Goal: Task Accomplishment & Management: Complete application form

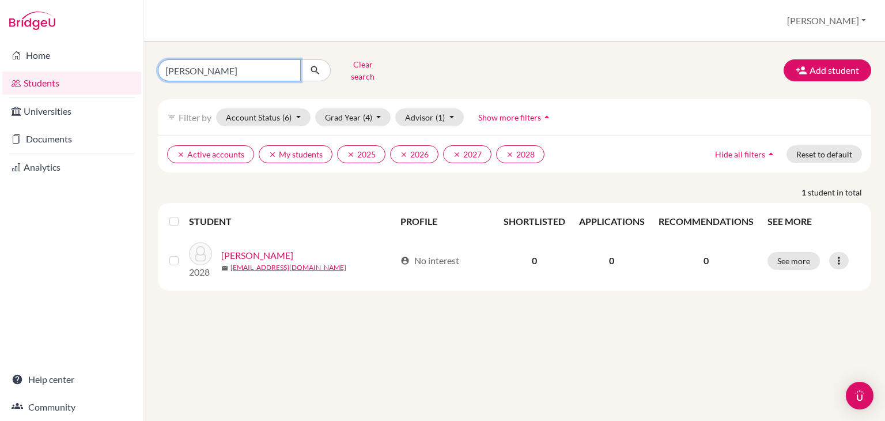
click at [211, 69] on input "[PERSON_NAME]" at bounding box center [229, 70] width 143 height 22
type input "l"
type input "<[PERSON_NAME]"
click at [317, 66] on icon "submit" at bounding box center [315, 71] width 12 height 12
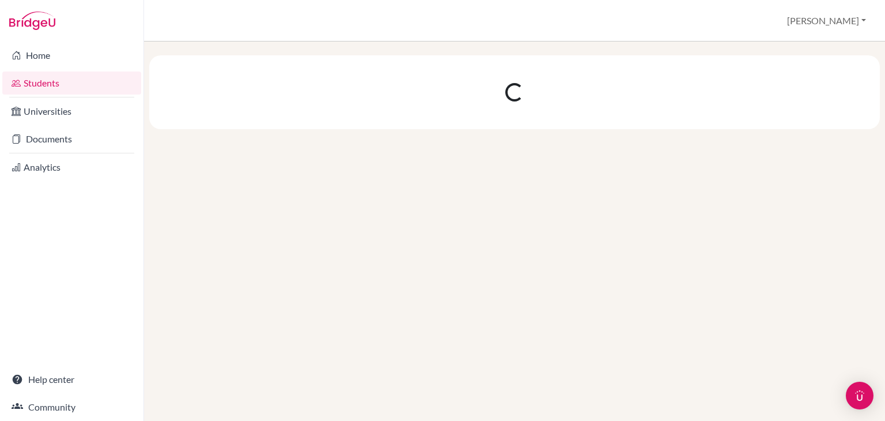
click at [317, 66] on div at bounding box center [514, 92] width 731 height 74
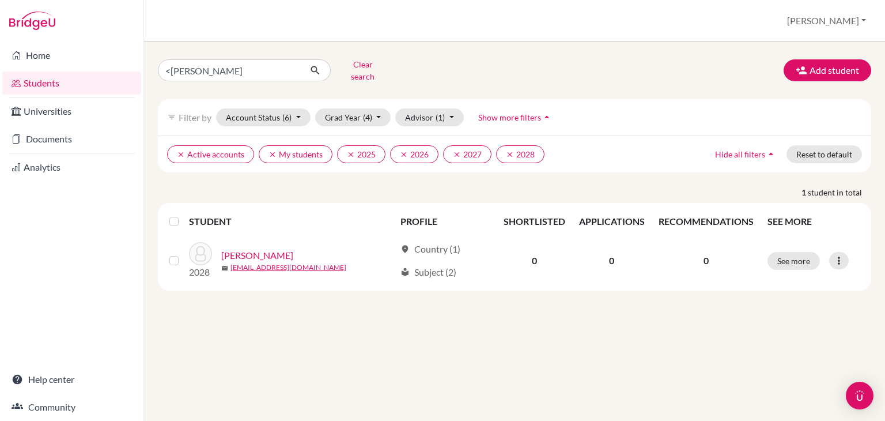
click at [357, 186] on p "1 student in total" at bounding box center [514, 192] width 731 height 12
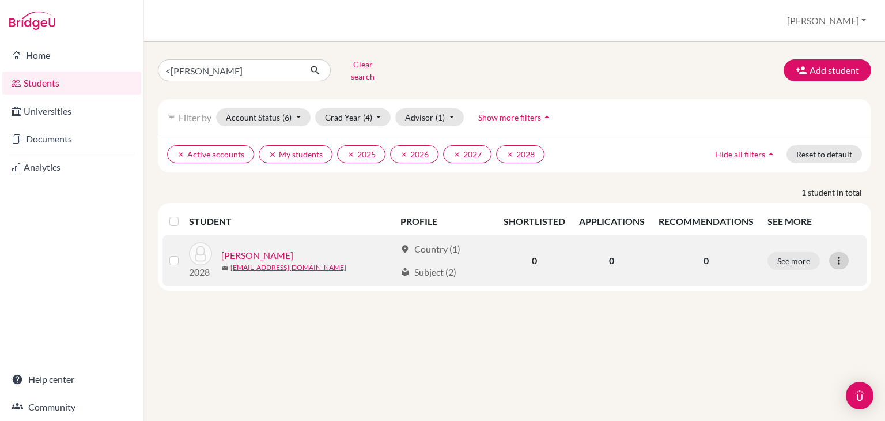
click at [841, 255] on icon at bounding box center [839, 261] width 12 height 12
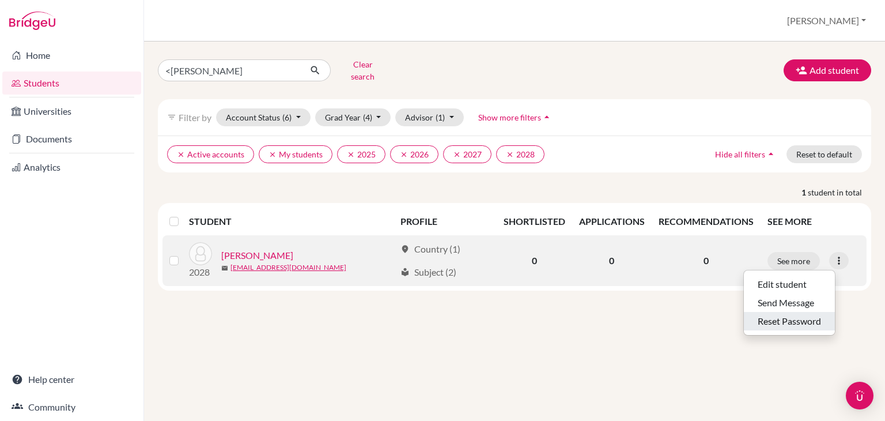
click at [793, 312] on button "Reset Password" at bounding box center [789, 321] width 91 height 18
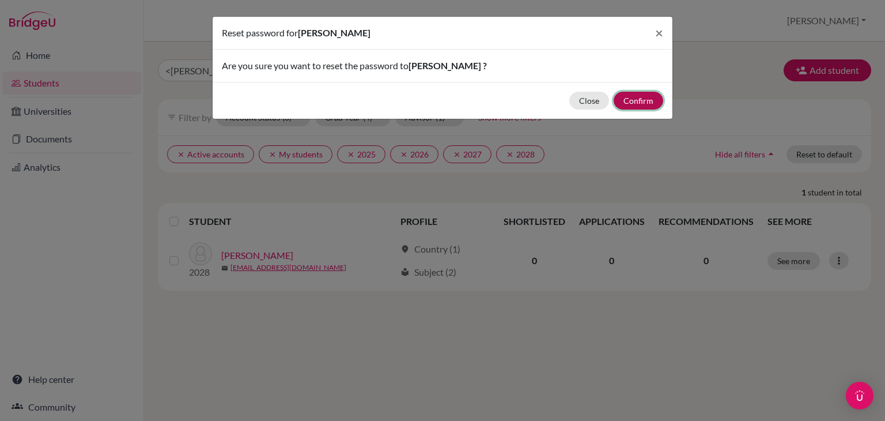
click at [630, 102] on button "Confirm" at bounding box center [639, 101] width 50 height 18
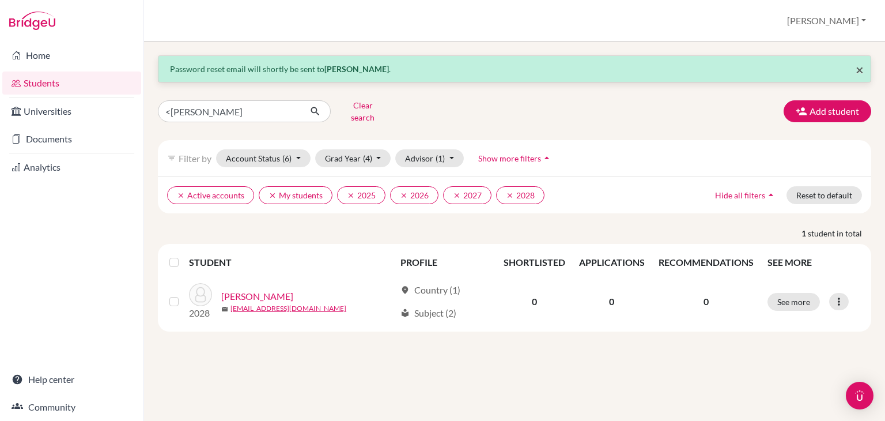
click at [860, 67] on span "×" at bounding box center [860, 69] width 8 height 17
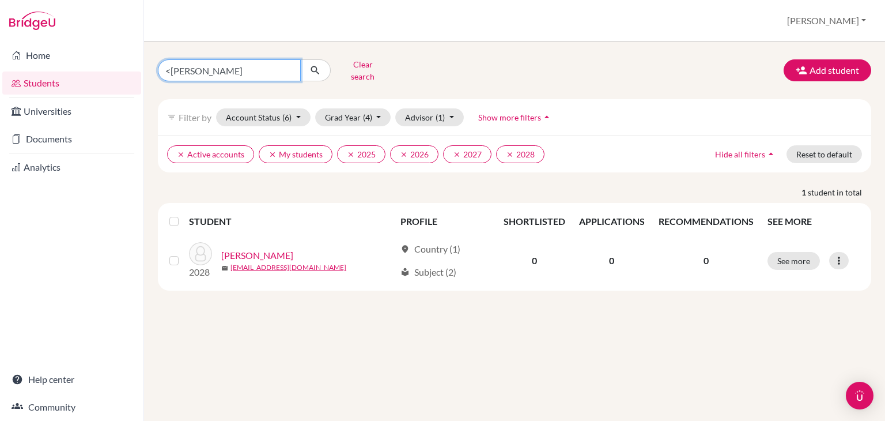
drag, startPoint x: 251, startPoint y: 68, endPoint x: 157, endPoint y: 79, distance: 94.5
click at [157, 79] on div "<[PERSON_NAME] Clear search Add student filter_list Filter by Account Status (6…" at bounding box center [514, 230] width 741 height 379
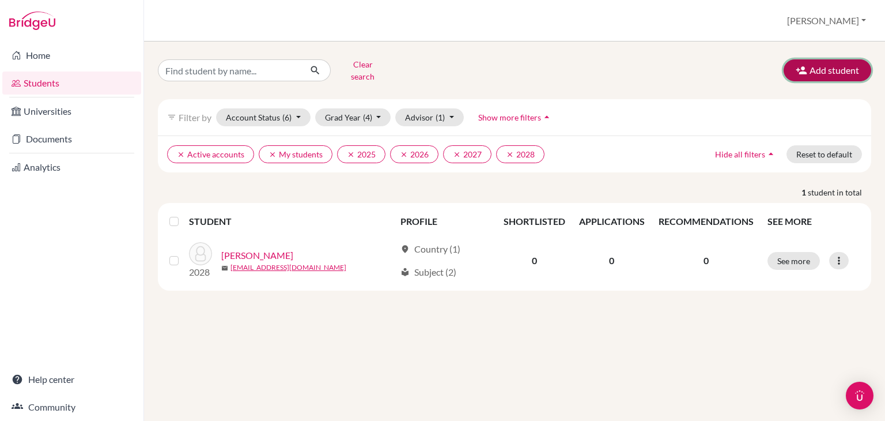
click at [837, 64] on button "Add student" at bounding box center [828, 70] width 88 height 22
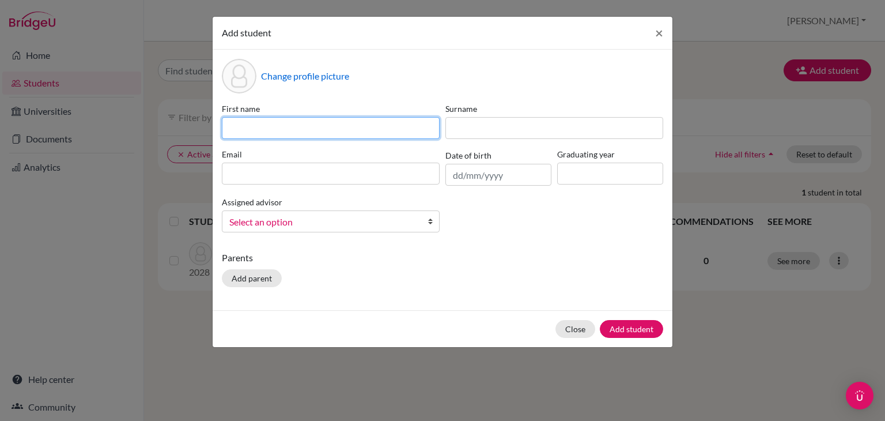
click at [293, 128] on input at bounding box center [331, 128] width 218 height 22
type input "Sicely"
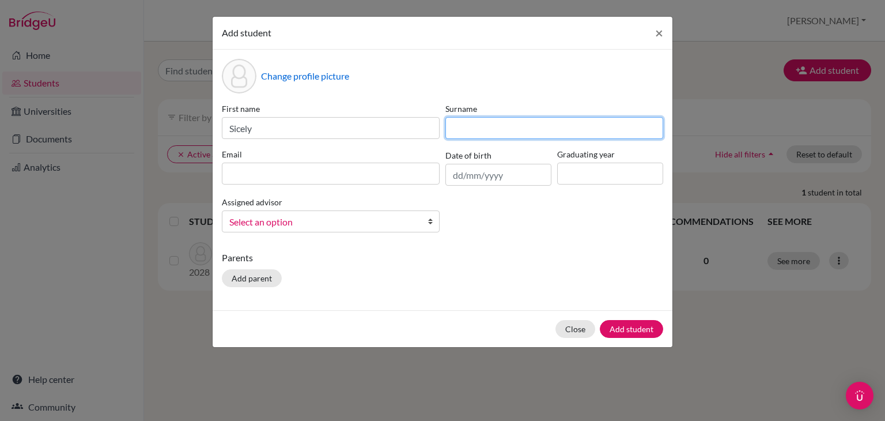
click at [474, 132] on input at bounding box center [554, 128] width 218 height 22
type input "[PERSON_NAME]"
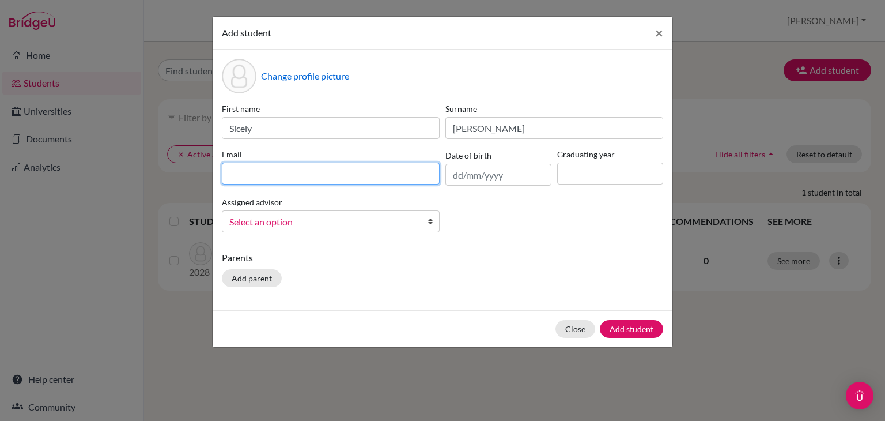
click at [263, 173] on input at bounding box center [331, 173] width 218 height 22
type input "[EMAIL_ADDRESS][DOMAIN_NAME]"
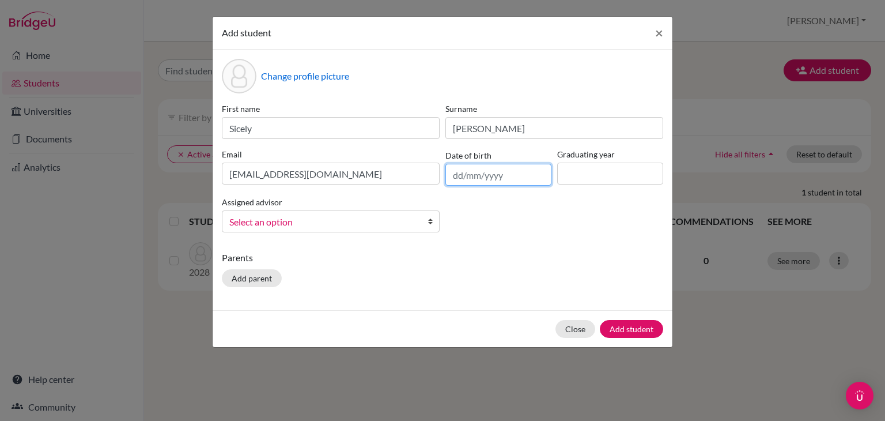
click at [491, 175] on input "text" at bounding box center [498, 175] width 106 height 22
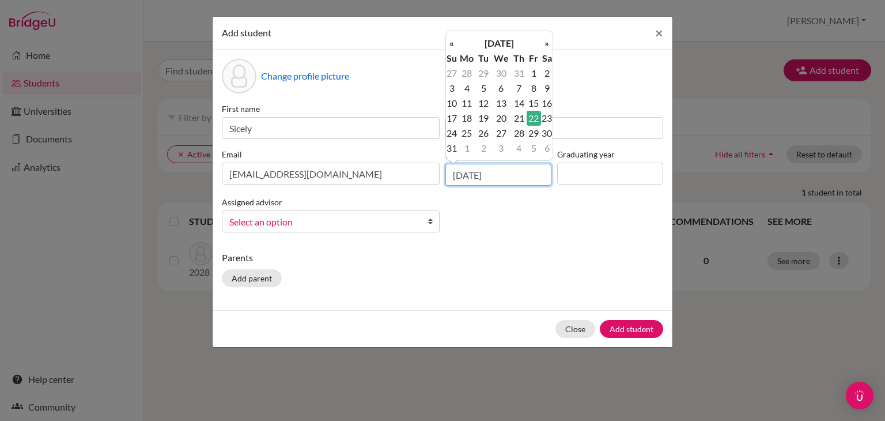
type input "[DATE]"
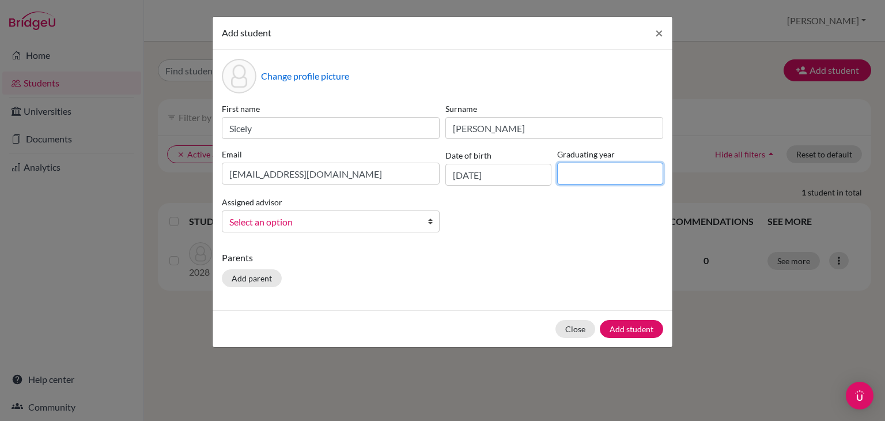
click at [595, 176] on input at bounding box center [610, 173] width 106 height 22
type input "2028"
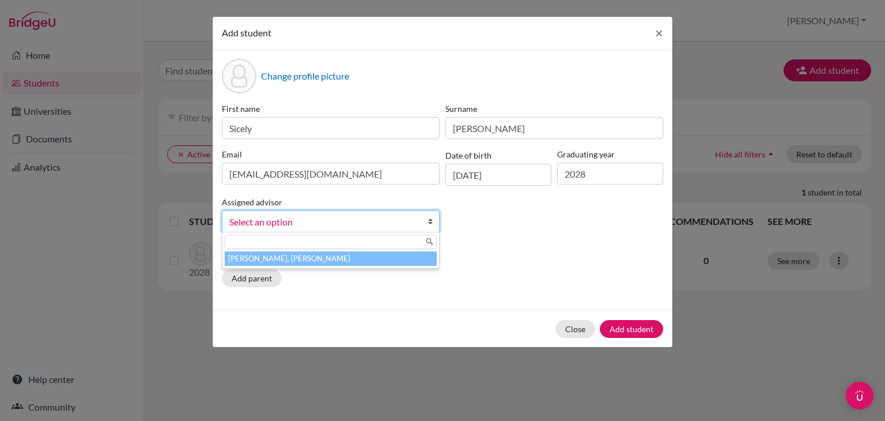
click at [332, 221] on span "Select an option" at bounding box center [323, 221] width 188 height 15
click at [321, 263] on li "[PERSON_NAME], [PERSON_NAME]" at bounding box center [331, 258] width 212 height 14
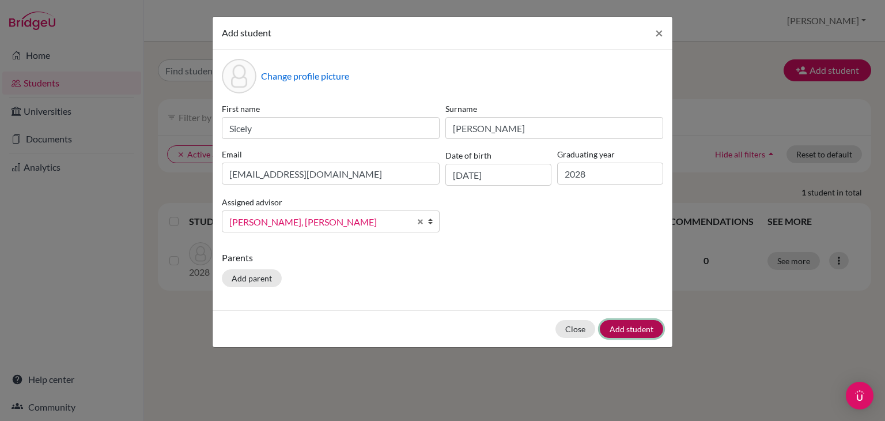
click at [622, 326] on button "Add student" at bounding box center [631, 329] width 63 height 18
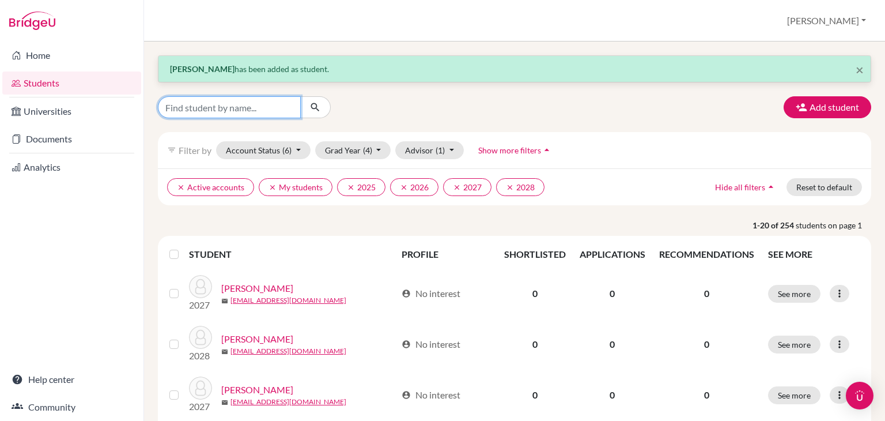
click at [240, 106] on input "Find student by name..." at bounding box center [229, 107] width 143 height 22
type input "[PERSON_NAME]"
click button "submit" at bounding box center [315, 107] width 31 height 22
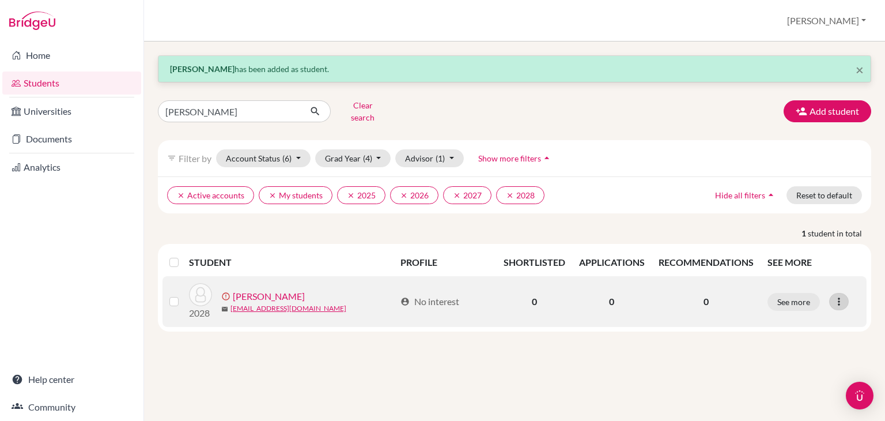
click at [842, 296] on icon at bounding box center [839, 302] width 12 height 12
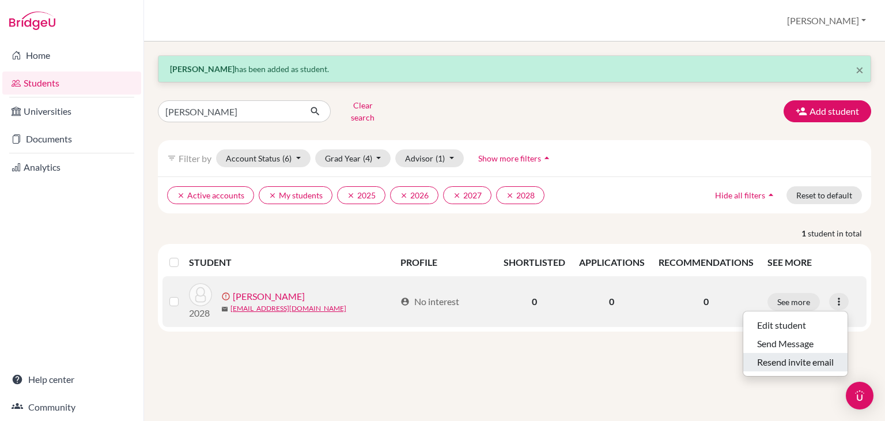
click at [786, 355] on button "Resend invite email" at bounding box center [795, 362] width 104 height 18
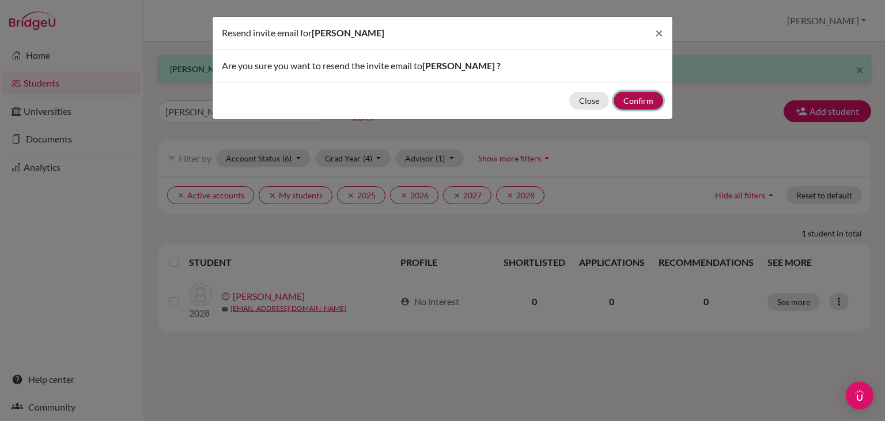
click at [639, 105] on button "Confirm" at bounding box center [639, 101] width 50 height 18
